Goal: Task Accomplishment & Management: Manage account settings

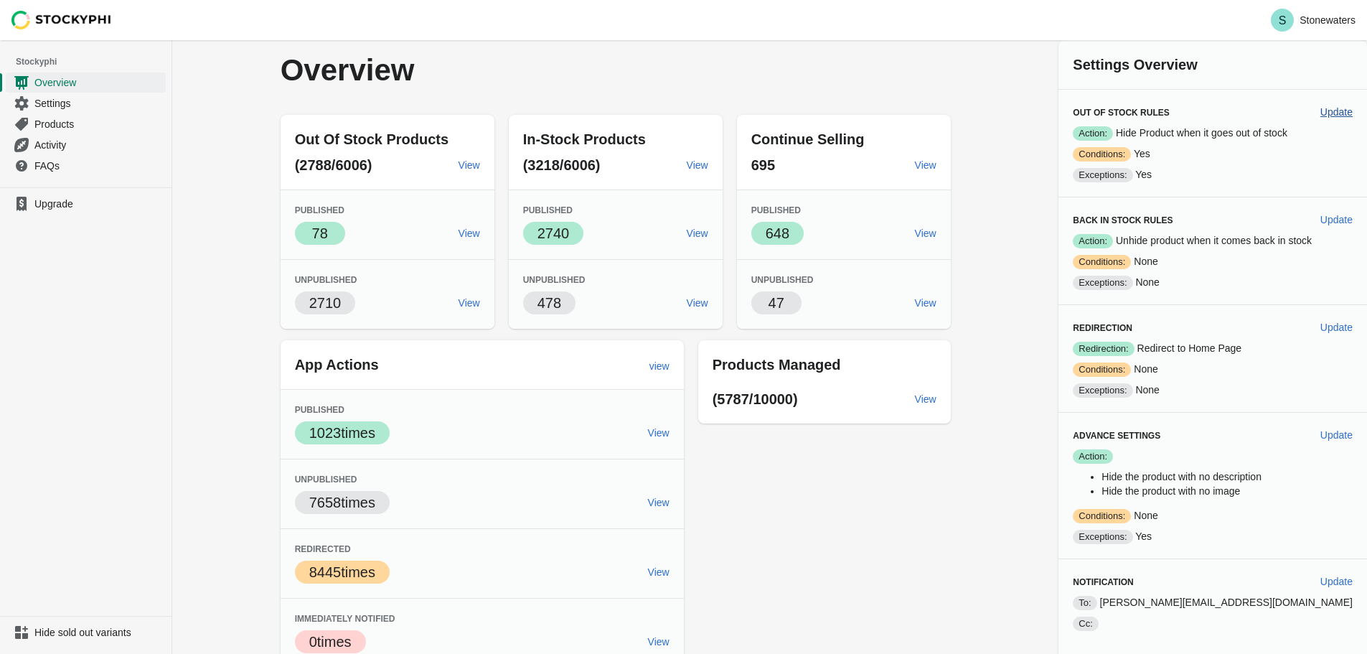
click at [1329, 109] on span "Update" at bounding box center [1337, 111] width 32 height 11
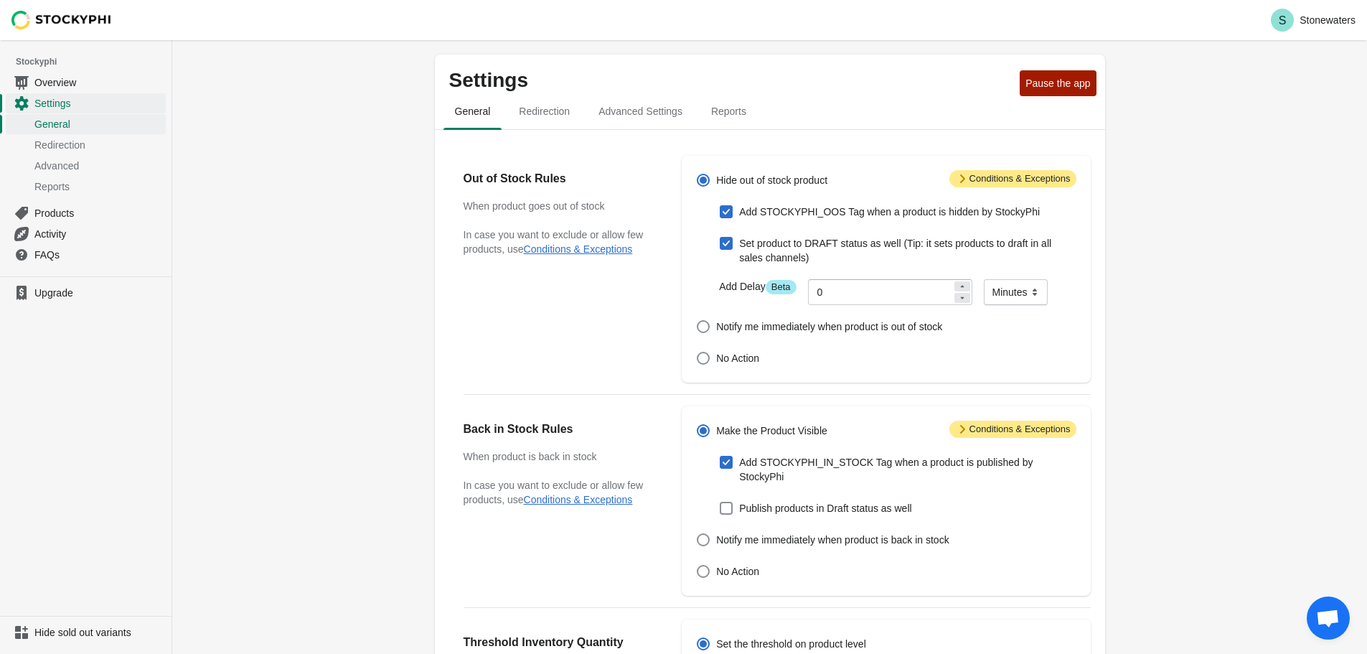
click at [958, 187] on span "Attention Conditions & Exceptions" at bounding box center [1013, 178] width 127 height 17
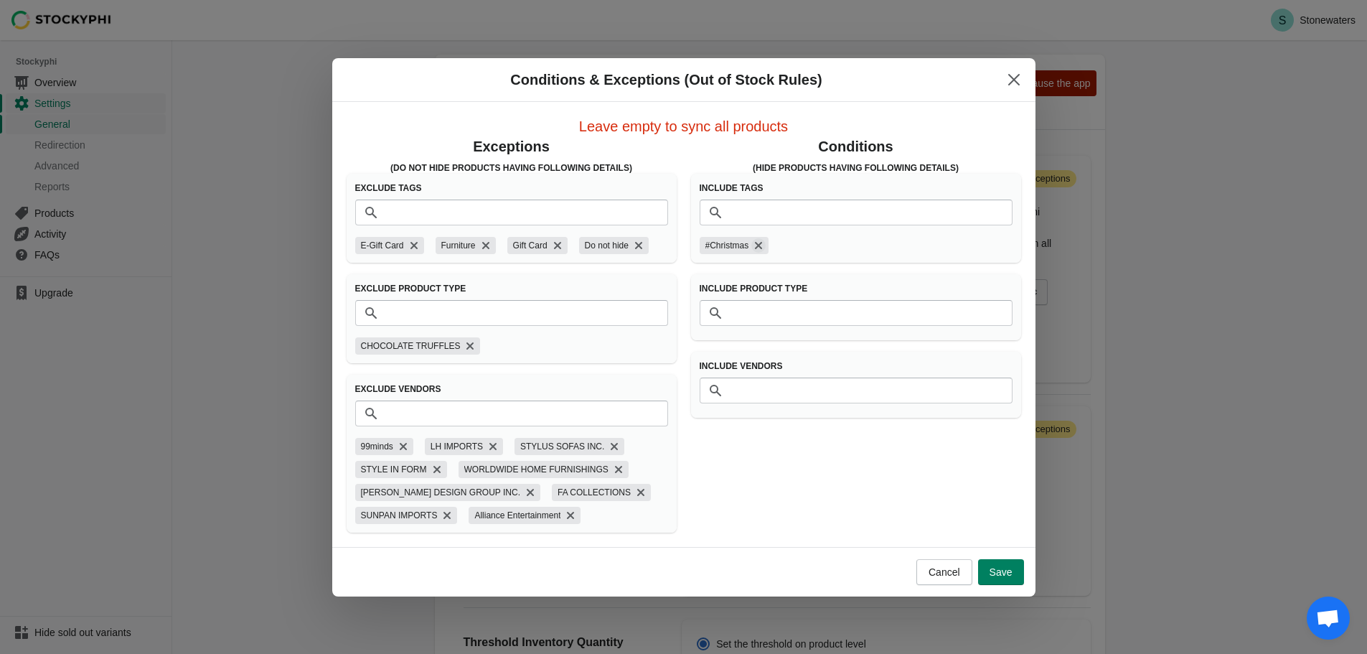
click at [760, 243] on icon "Remove #Christmas" at bounding box center [758, 245] width 7 height 7
click at [1001, 570] on span "Save" at bounding box center [1001, 571] width 23 height 11
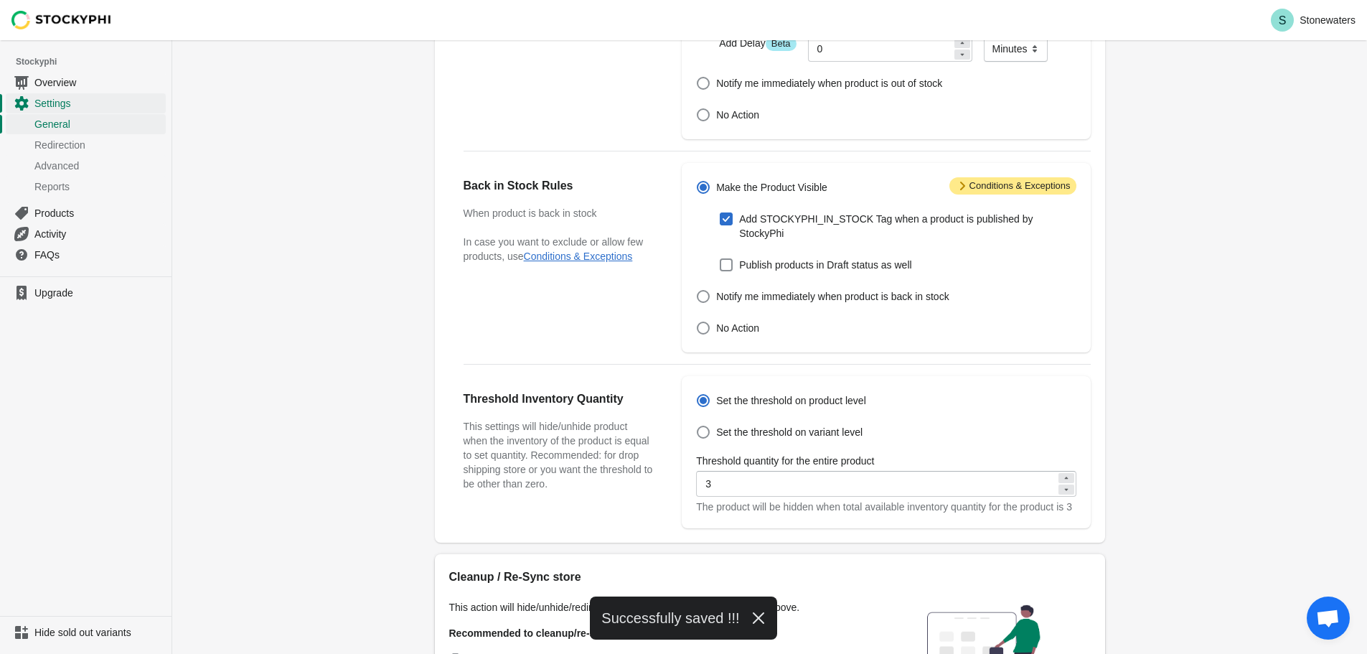
scroll to position [394, 0]
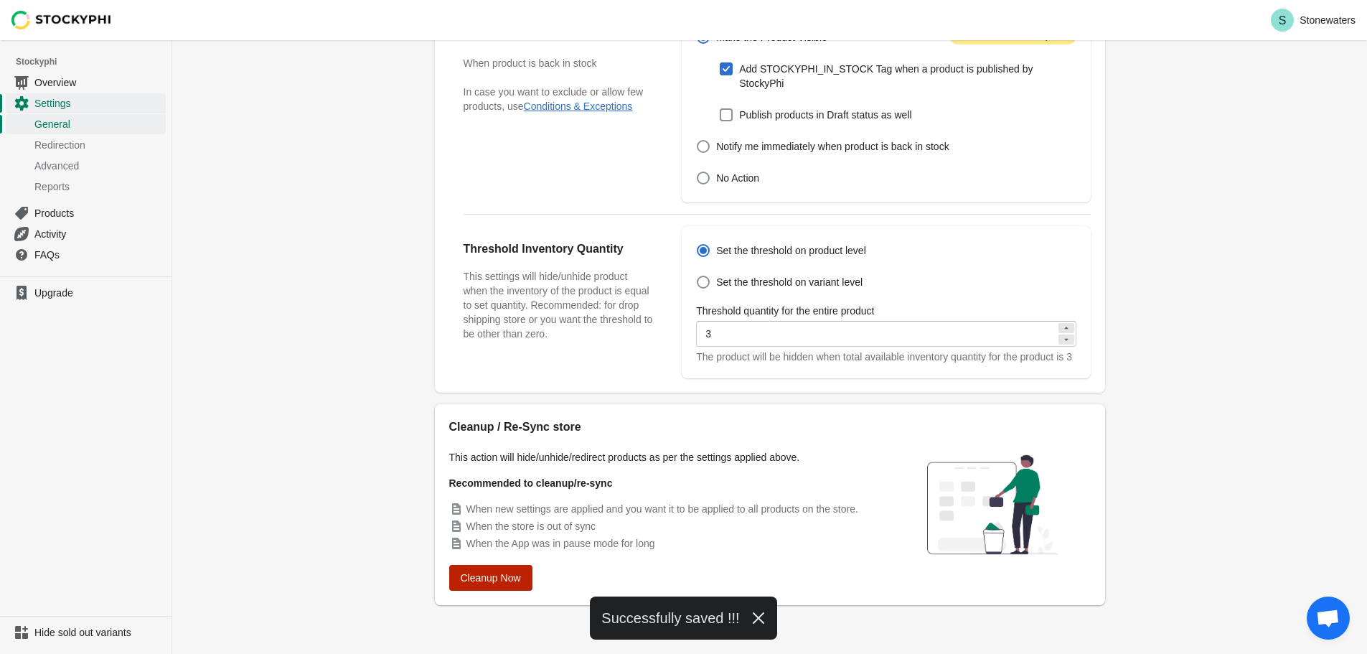
click at [485, 586] on button "Cleanup Now" at bounding box center [490, 578] width 83 height 26
